Goal: Transaction & Acquisition: Purchase product/service

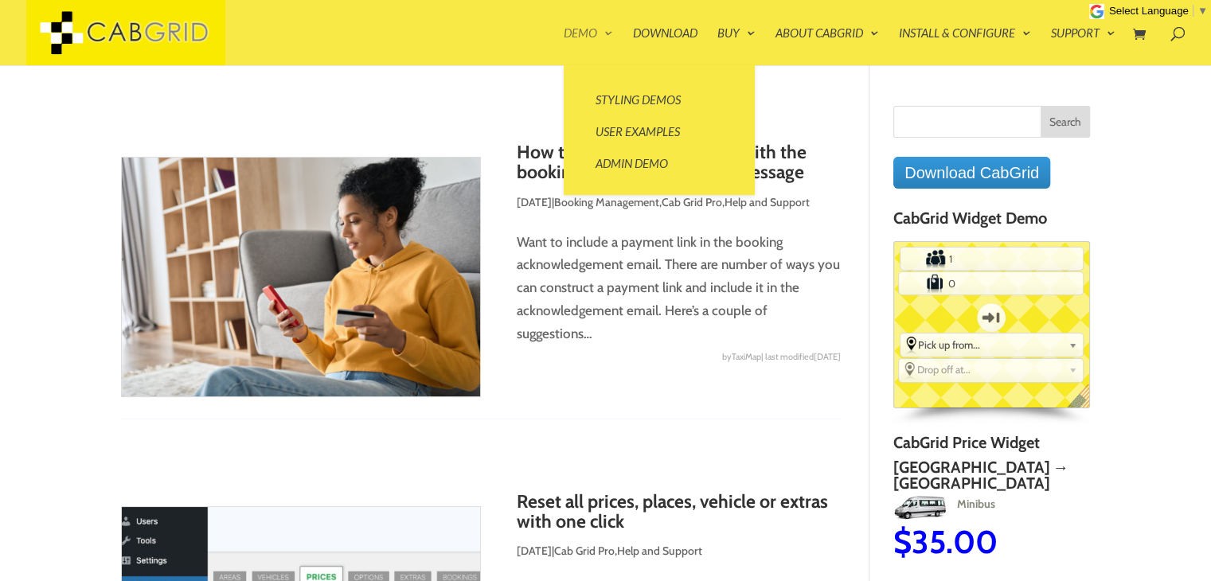
click at [591, 38] on link "Demo" at bounding box center [588, 46] width 49 height 38
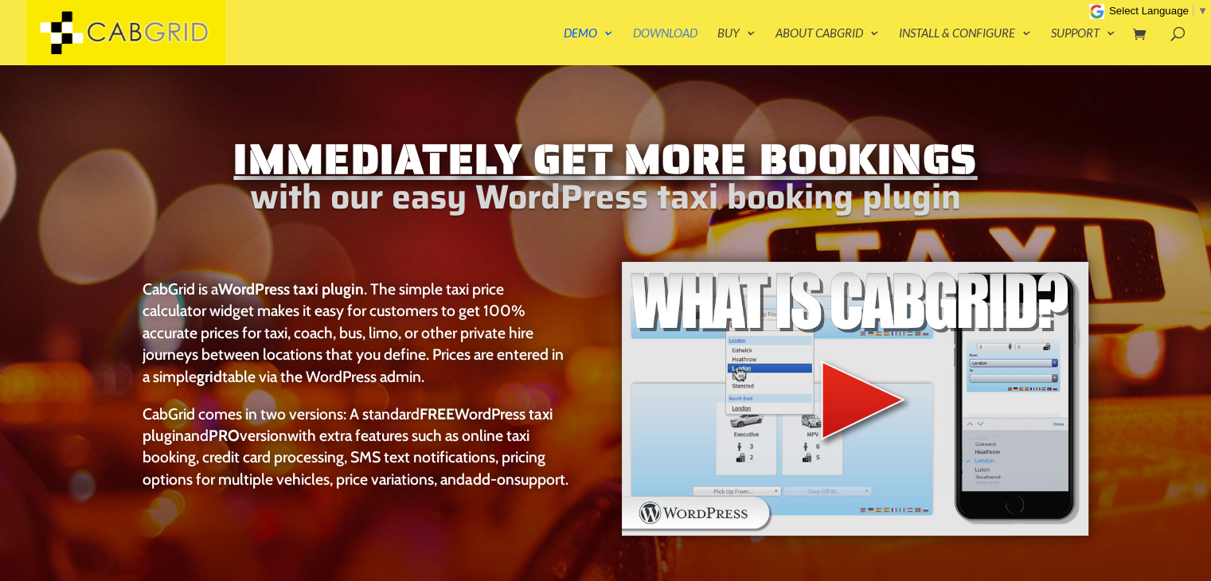
click at [646, 41] on link "Download" at bounding box center [665, 46] width 64 height 38
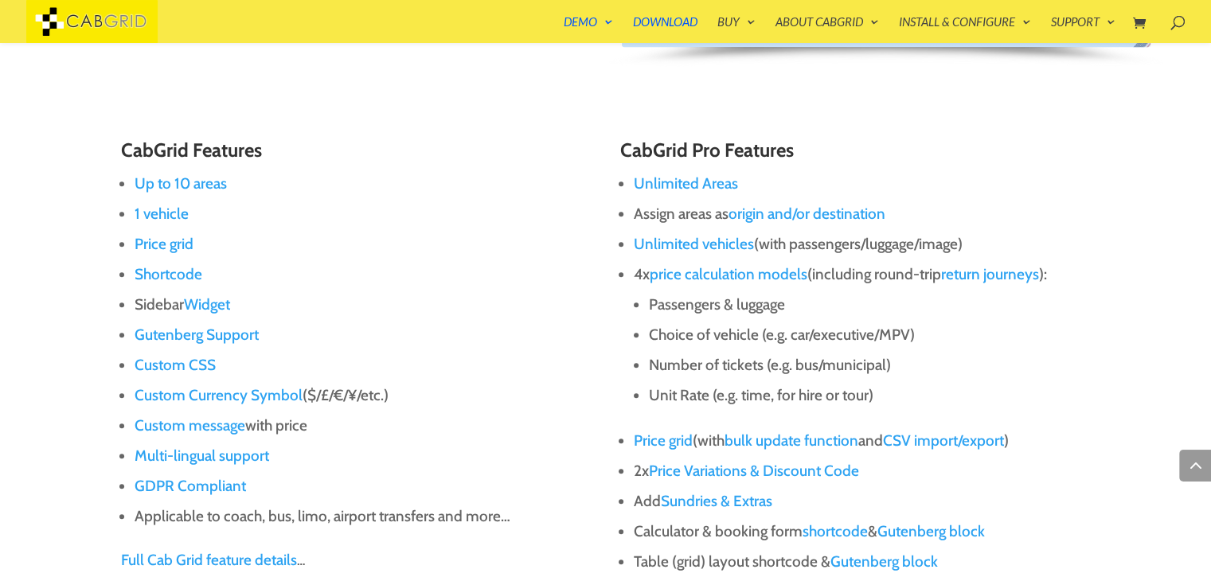
scroll to position [1110, 0]
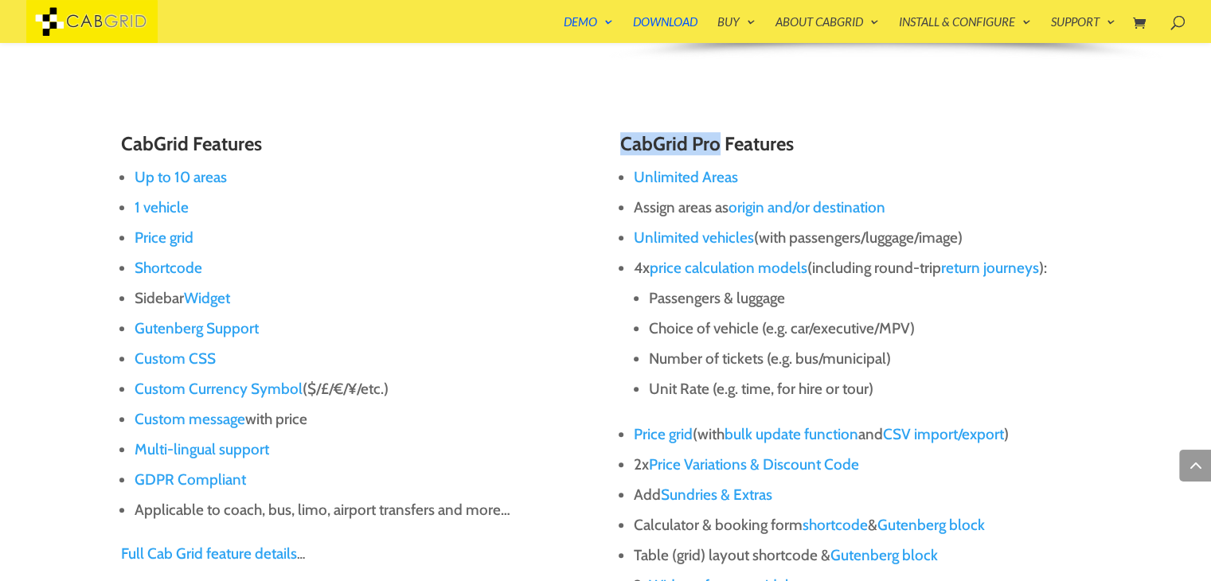
drag, startPoint x: 608, startPoint y: 135, endPoint x: 716, endPoint y: 147, distance: 108.1
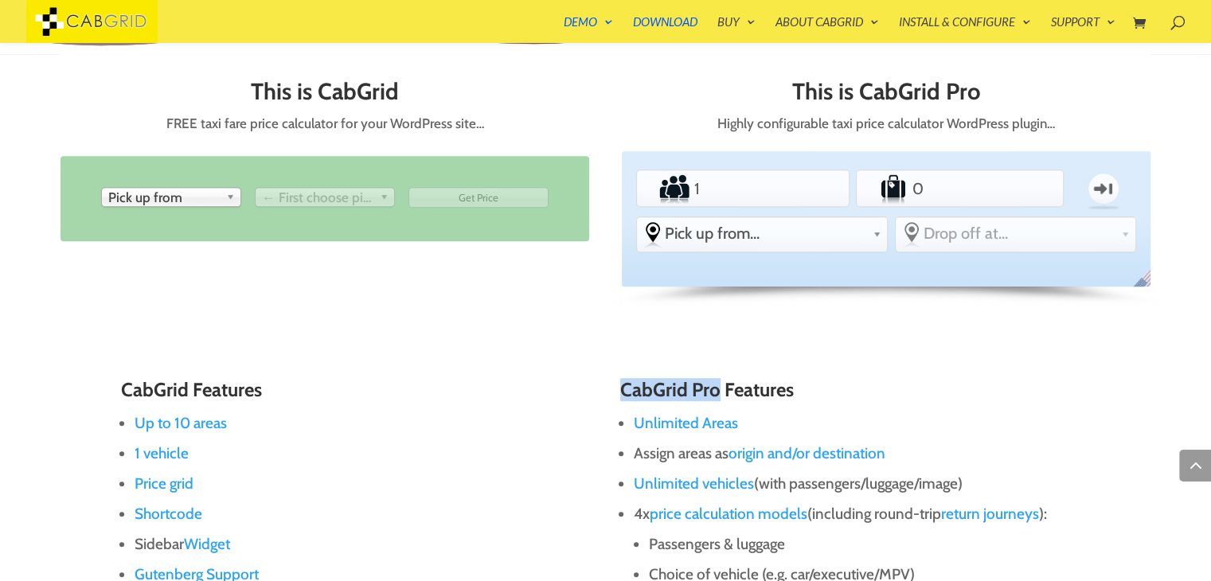
scroll to position [856, 0]
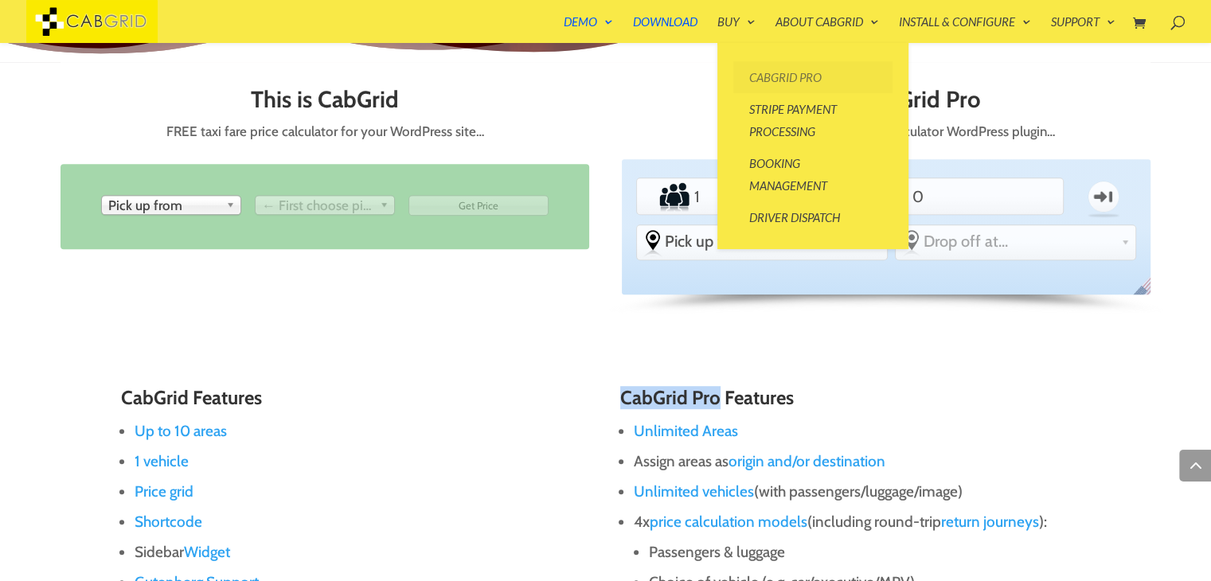
click at [815, 73] on link "CabGrid Pro" at bounding box center [812, 77] width 159 height 32
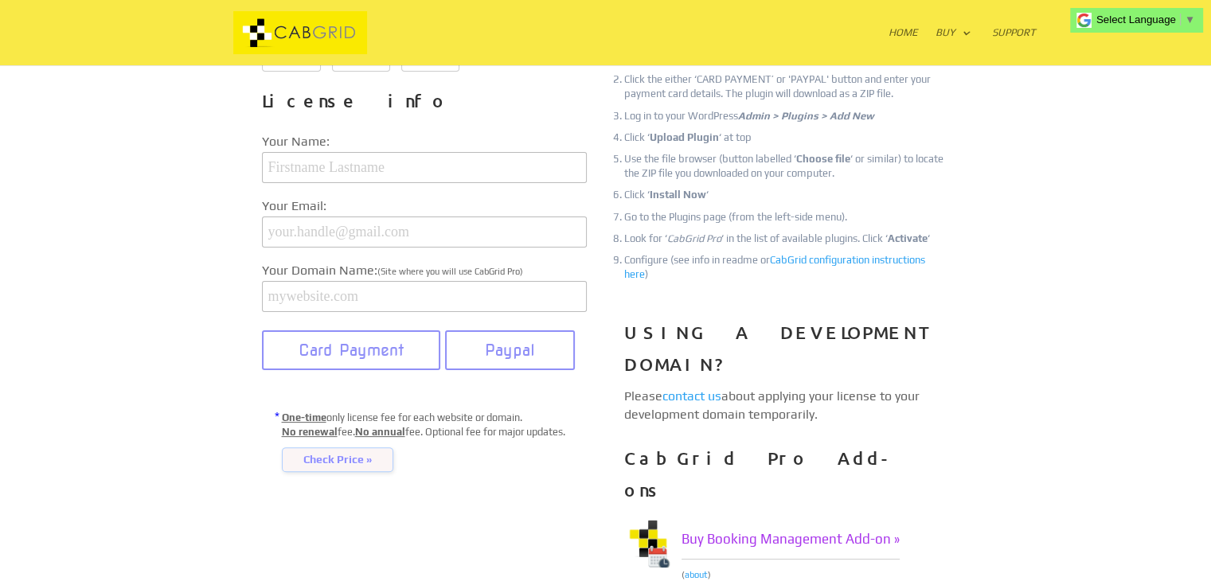
scroll to position [158, 0]
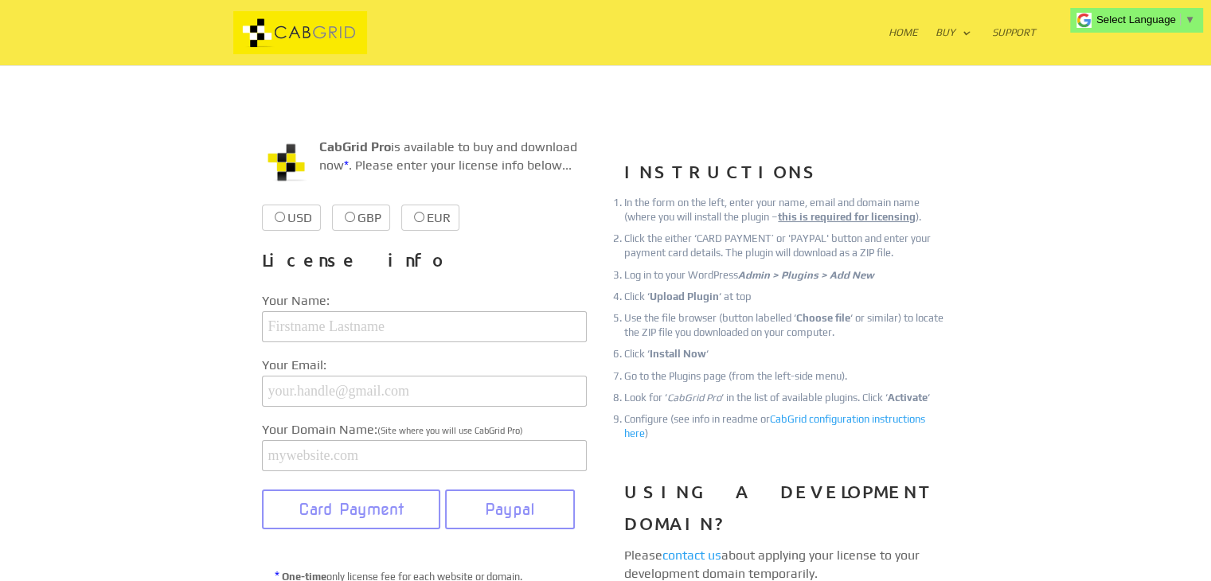
click at [296, 215] on label "USD $39.99 $39.99" at bounding box center [291, 218] width 59 height 26
click at [285, 215] on input "USD $39.99 $39.99" at bounding box center [280, 217] width 10 height 10
radio input "true"
click at [408, 220] on label "GBP £37.99 £37.99" at bounding box center [400, 218] width 58 height 26
click at [394, 220] on input "GBP £37.99 £37.99" at bounding box center [389, 217] width 10 height 10
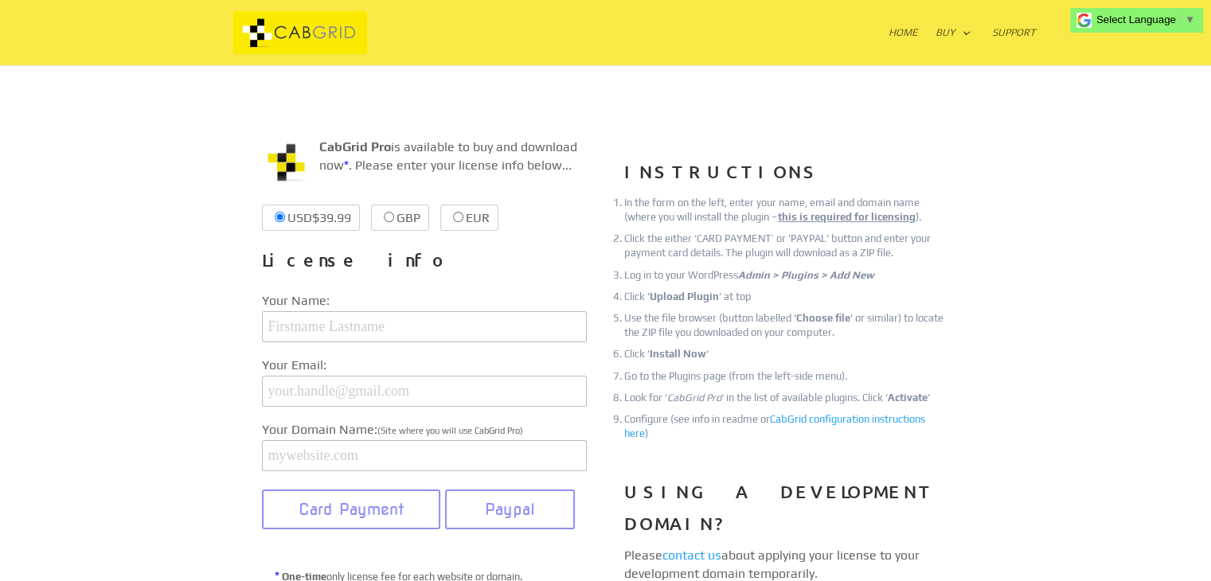
radio input "true"
click at [283, 209] on label "USD $39.99 $39.99" at bounding box center [291, 218] width 59 height 26
click at [283, 212] on input "USD $39.99 $39.99" at bounding box center [280, 217] width 10 height 10
radio input "true"
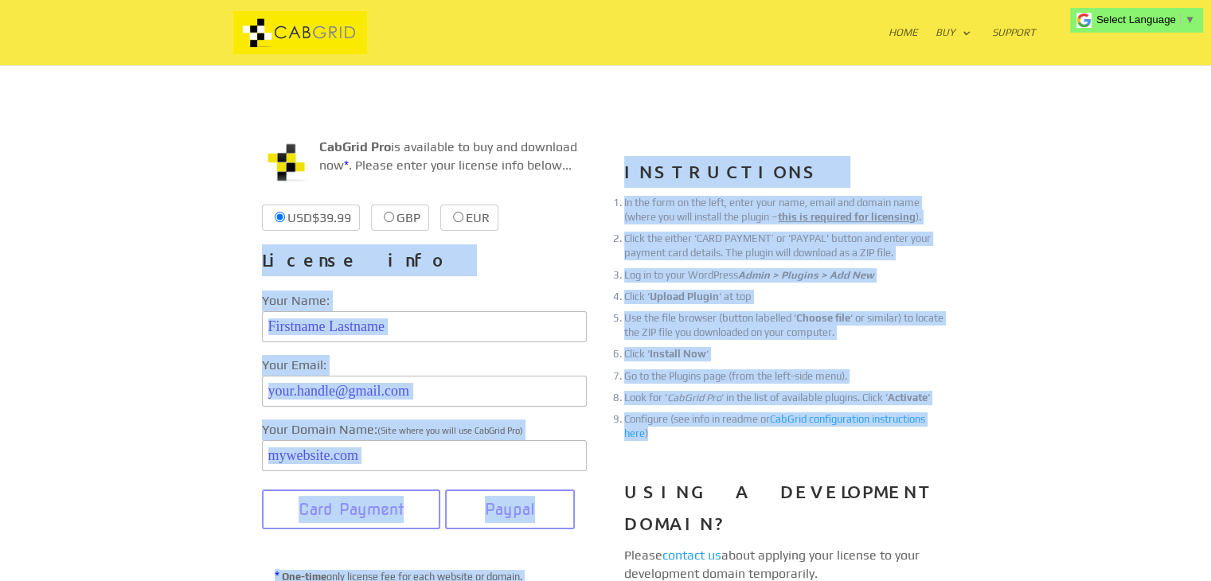
drag, startPoint x: 589, startPoint y: 190, endPoint x: 841, endPoint y: 450, distance: 361.4
click at [841, 450] on div "CabGrid Pro is available to buy and download now * . Please enter your license …" at bounding box center [606, 521] width 688 height 809
click at [841, 450] on ol "In the form on the left, enter your name, email and domain name (where you will…" at bounding box center [786, 327] width 325 height 263
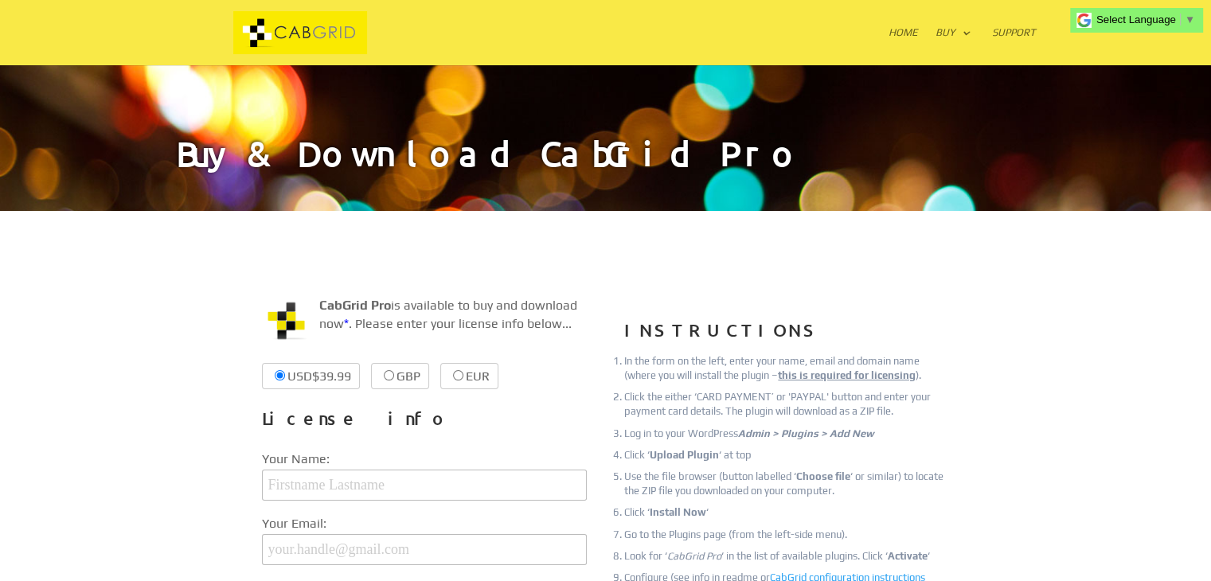
scroll to position [239, 0]
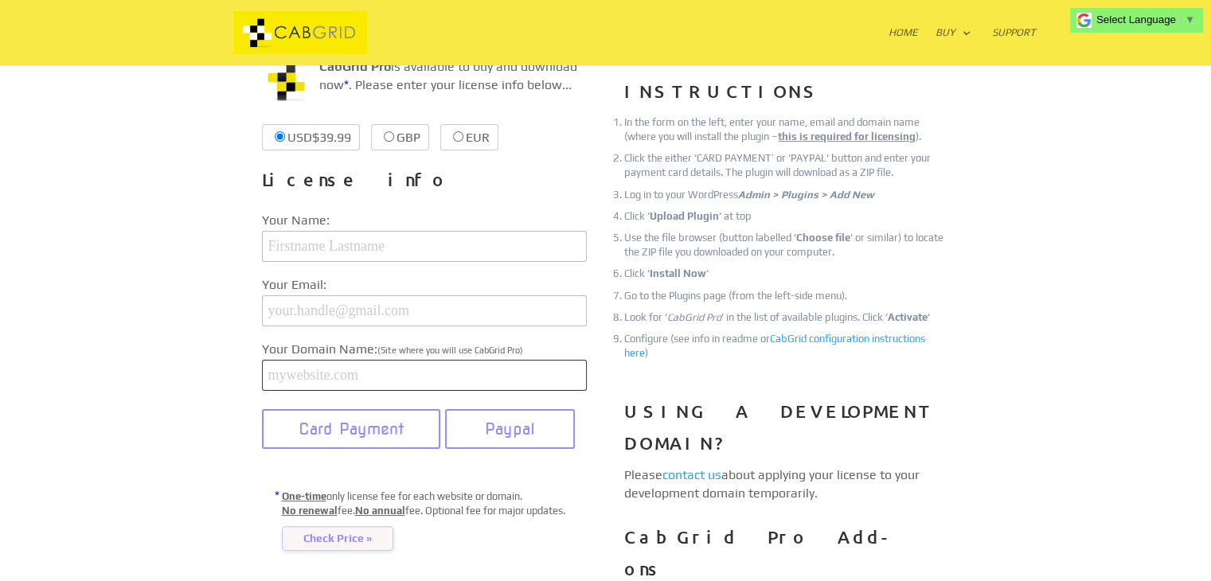
click at [382, 370] on input "text" at bounding box center [424, 375] width 325 height 31
click at [126, 362] on div "CabGrid Pro is available to buy and download now * . Please enter your license …" at bounding box center [605, 441] width 1211 height 938
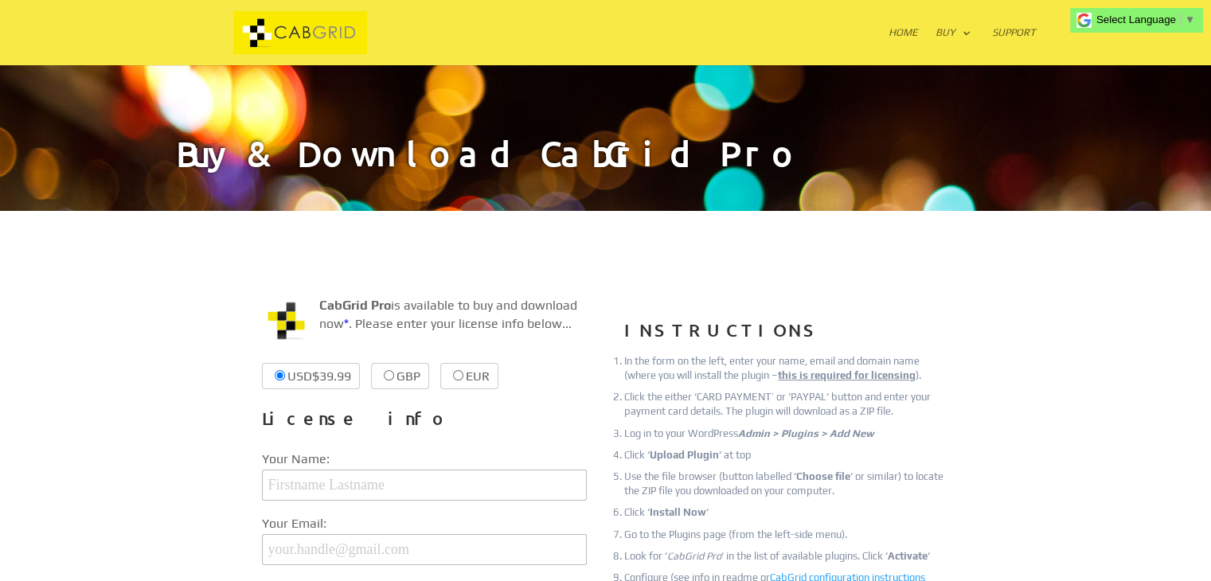
click at [317, 41] on img at bounding box center [300, 33] width 243 height 44
